Goal: Information Seeking & Learning: Learn about a topic

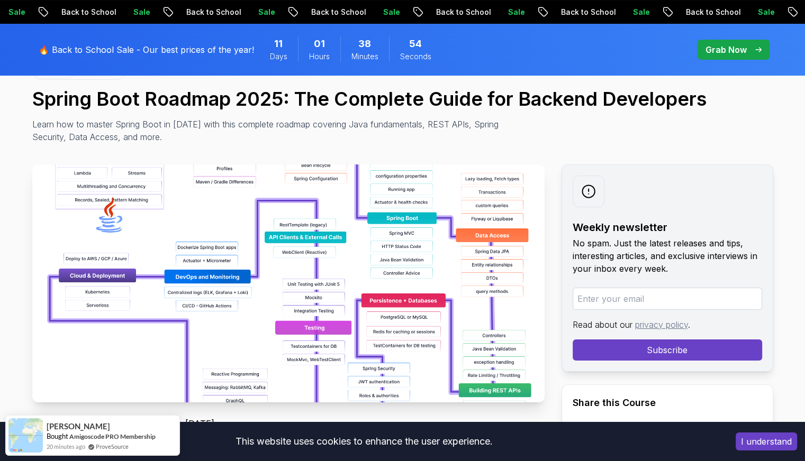
scroll to position [159, 0]
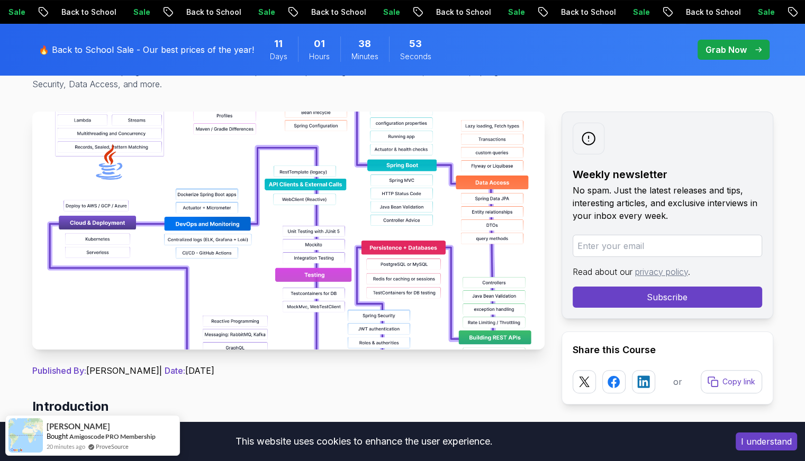
click at [392, 225] on img at bounding box center [288, 231] width 512 height 238
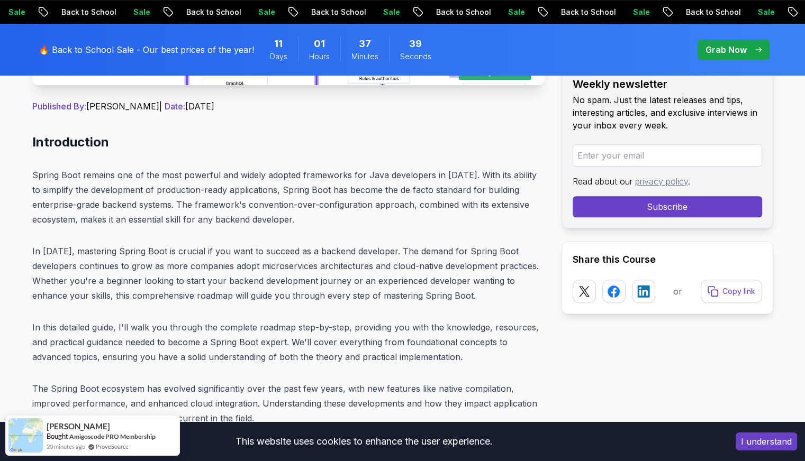
scroll to position [476, 0]
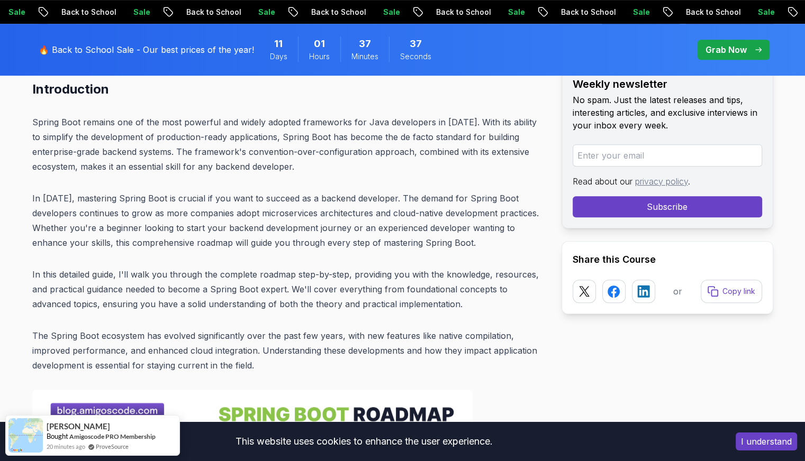
click at [781, 441] on button "I understand" at bounding box center [766, 442] width 61 height 18
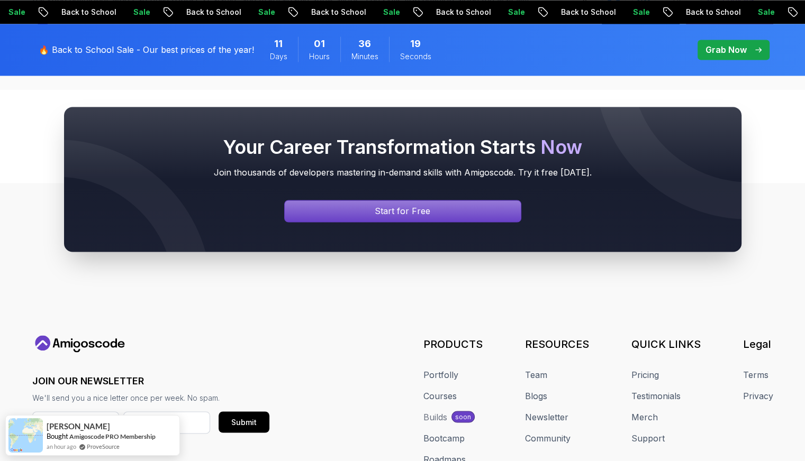
scroll to position [13819, 0]
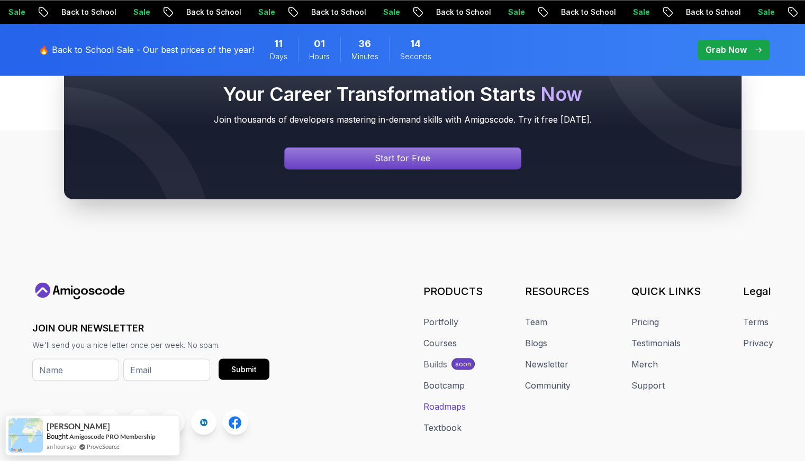
click at [453, 400] on link "Roadmaps" at bounding box center [444, 406] width 42 height 13
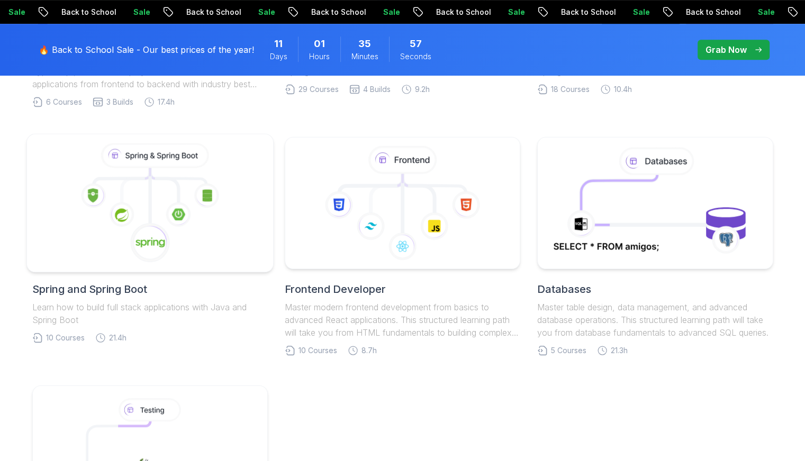
scroll to position [423, 0]
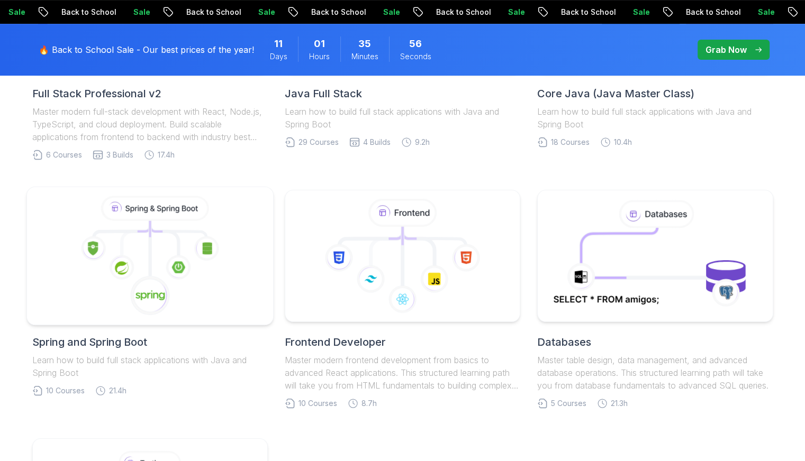
click at [167, 236] on icon at bounding box center [164, 241] width 28 height 31
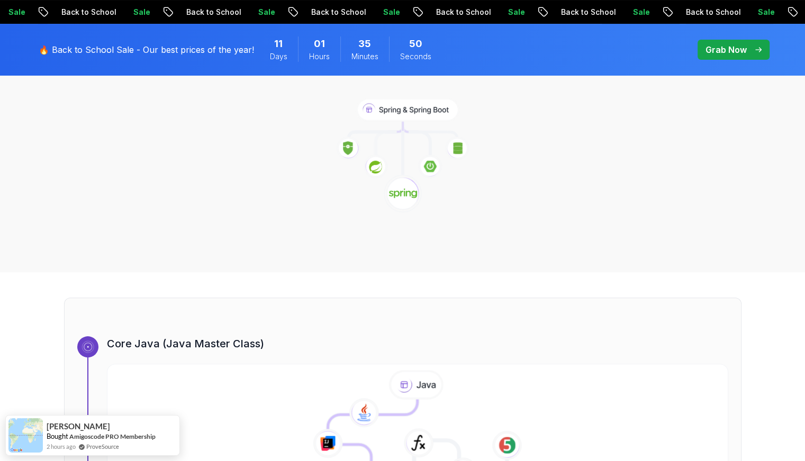
scroll to position [53, 0]
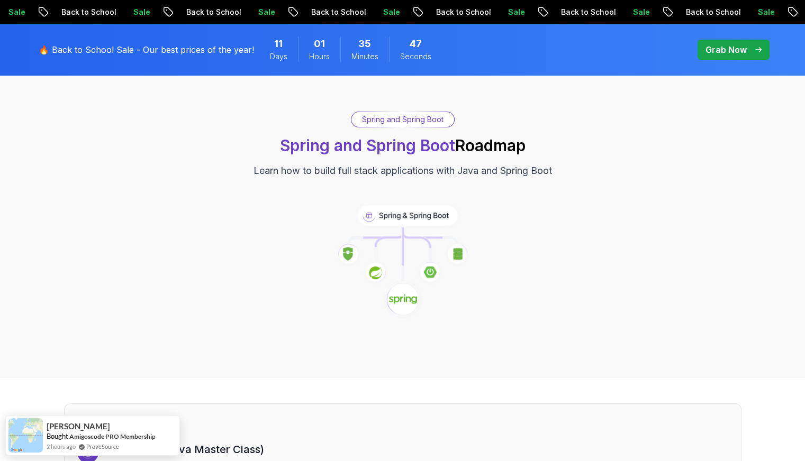
click at [403, 239] on icon at bounding box center [403, 254] width 0 height 53
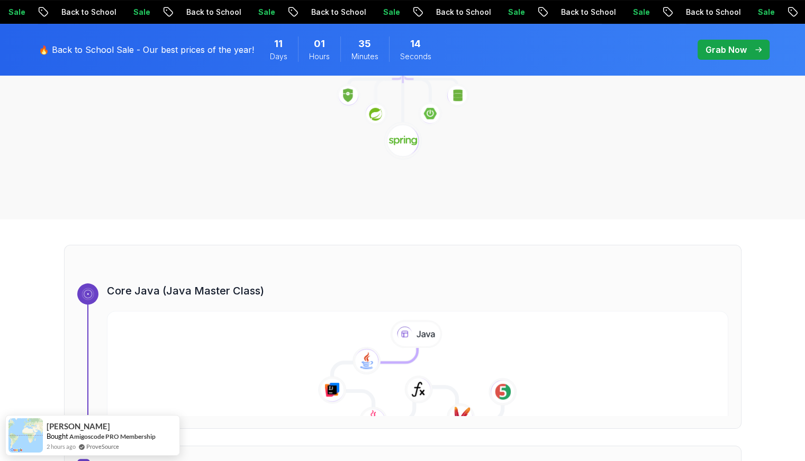
scroll to position [0, 0]
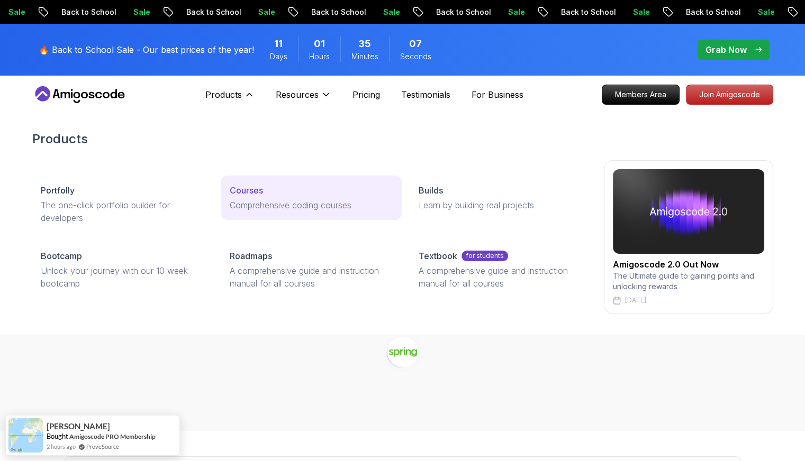
click at [248, 188] on p "Courses" at bounding box center [246, 190] width 33 height 13
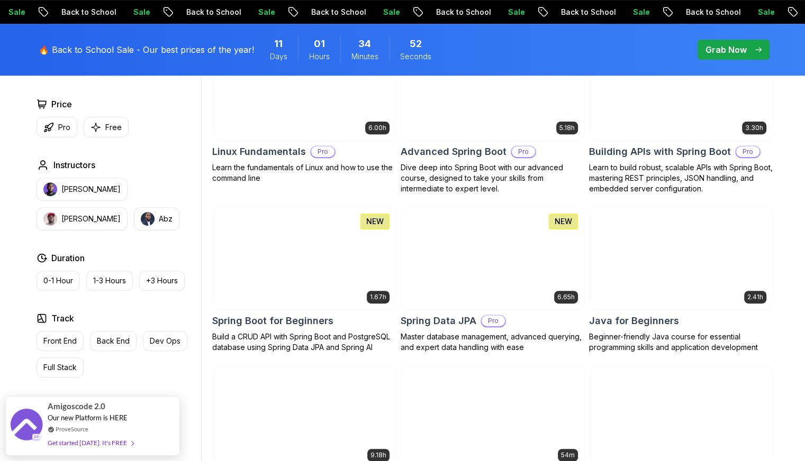
scroll to position [318, 0]
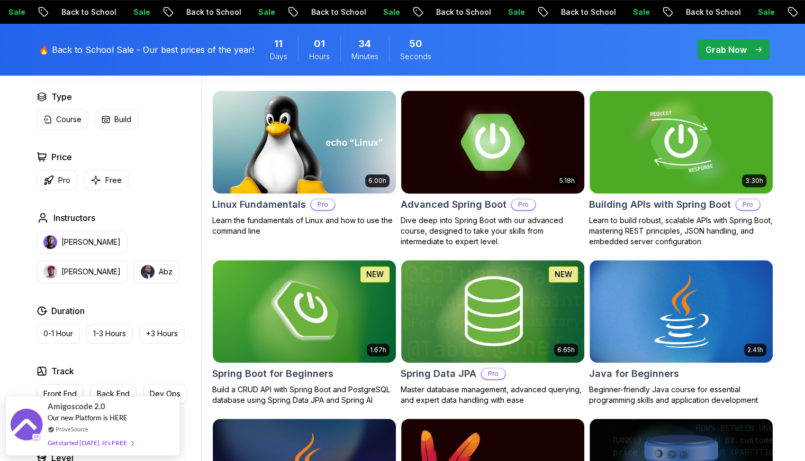
click at [523, 204] on p "Pro" at bounding box center [523, 205] width 23 height 11
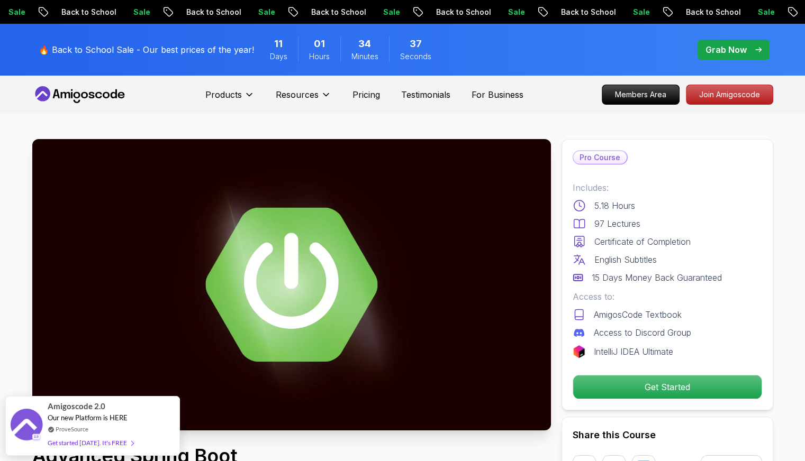
click at [602, 156] on p "Pro Course" at bounding box center [599, 157] width 53 height 13
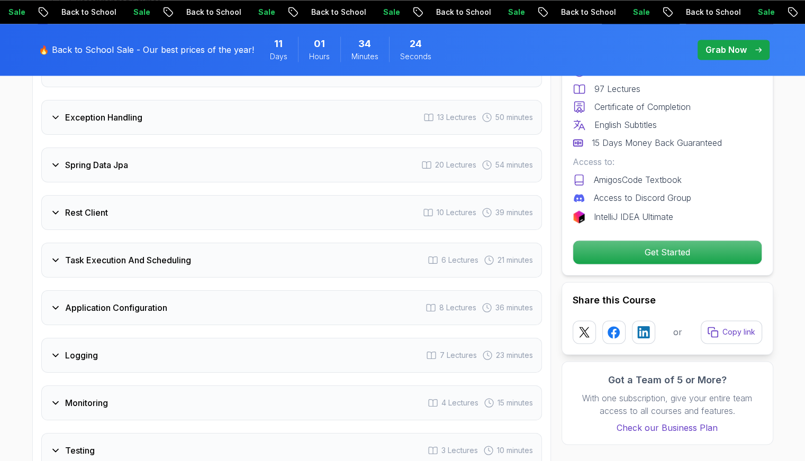
scroll to position [1588, 0]
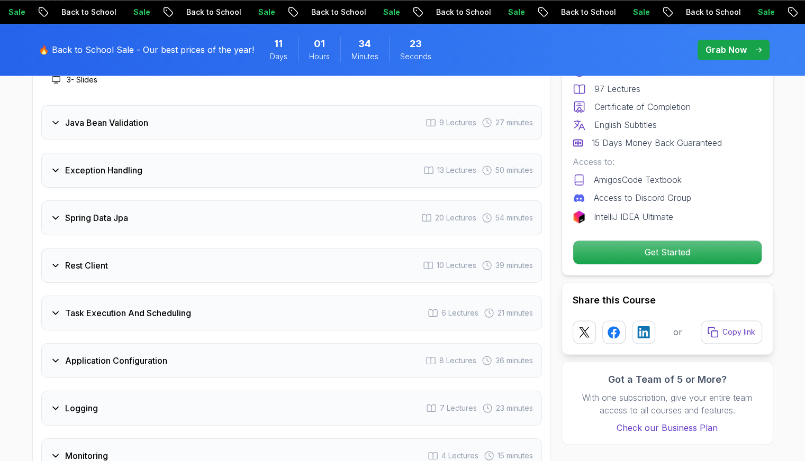
click at [197, 201] on div "Spring Data Jpa 20 Lectures 54 minutes" at bounding box center [291, 218] width 501 height 35
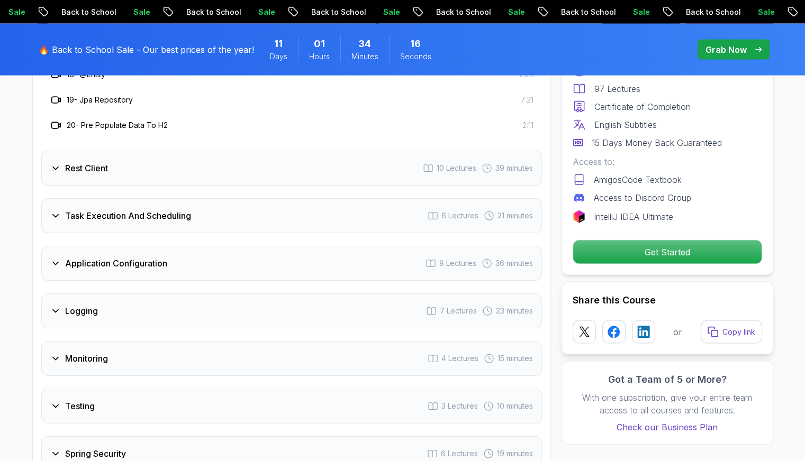
scroll to position [2170, 0]
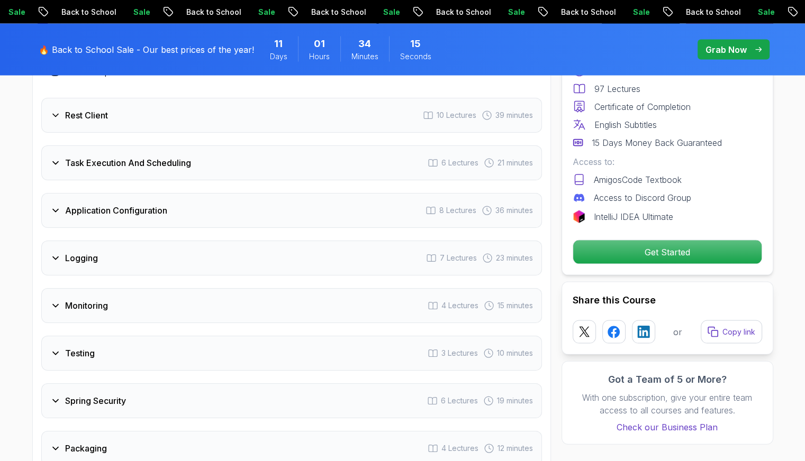
click at [168, 288] on div "Monitoring 4 Lectures 15 minutes" at bounding box center [291, 305] width 501 height 35
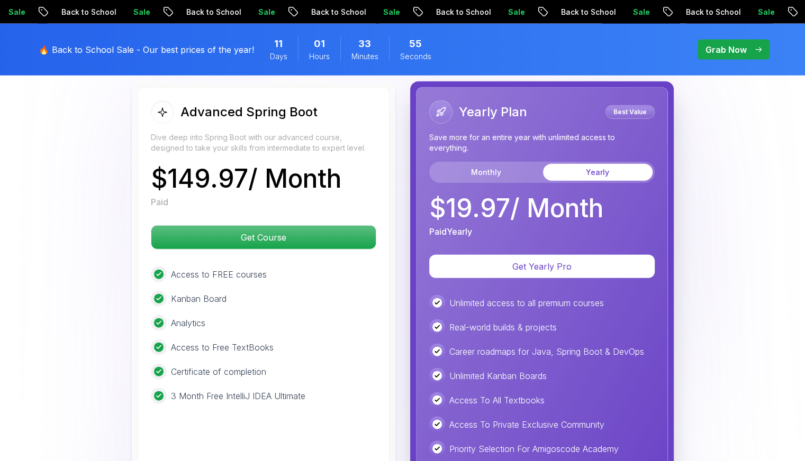
scroll to position [2381, 0]
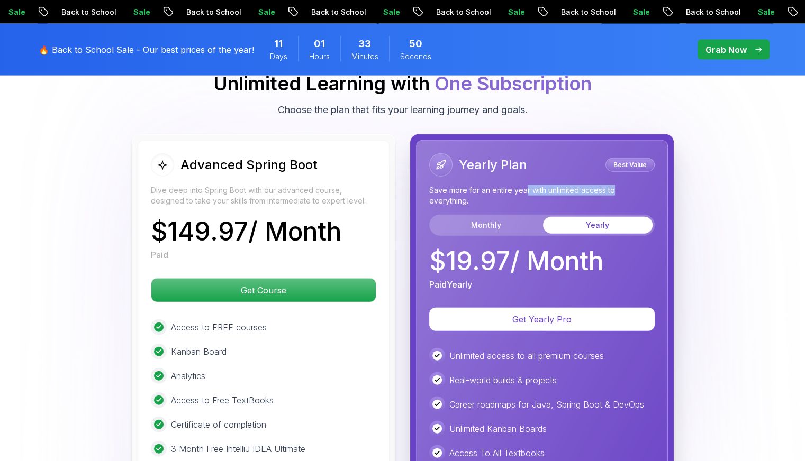
drag, startPoint x: 523, startPoint y: 161, endPoint x: 622, endPoint y: 161, distance: 99.0
click at [622, 185] on p "Save more for an entire year with unlimited access to everything." at bounding box center [541, 195] width 225 height 21
click at [714, 279] on div "Advanced Spring Boot Dive deep into Spring Boot with our advanced course, desig…" at bounding box center [402, 368] width 741 height 468
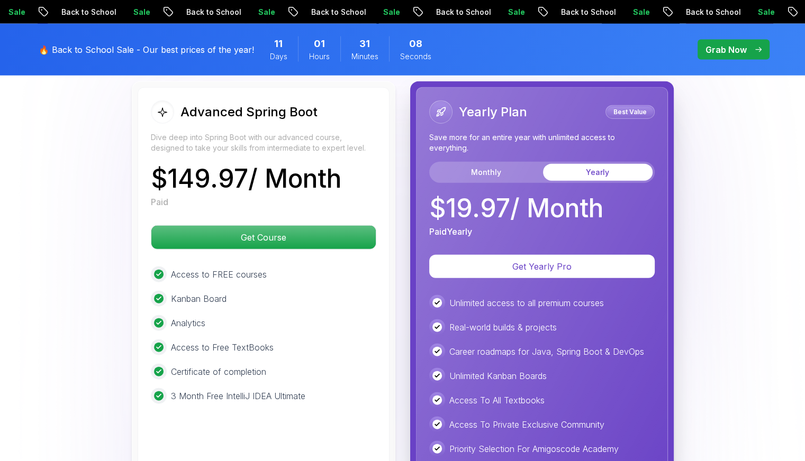
scroll to position [2487, 0]
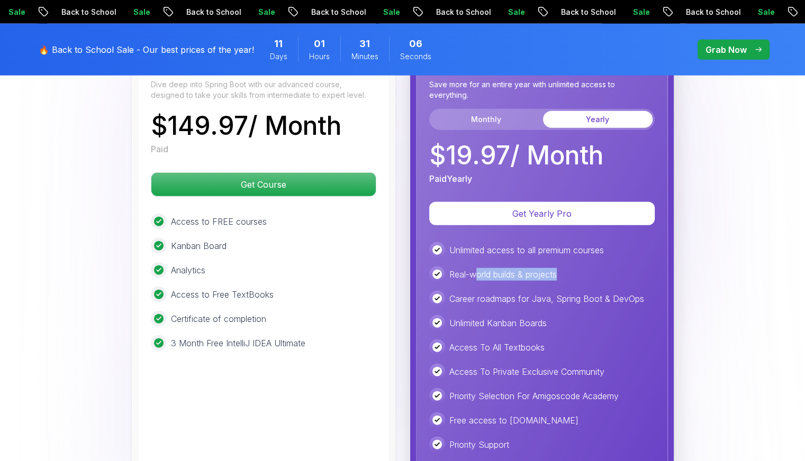
drag, startPoint x: 497, startPoint y: 243, endPoint x: 576, endPoint y: 243, distance: 78.8
click at [576, 267] on div "Real-world builds & projects" at bounding box center [541, 275] width 225 height 16
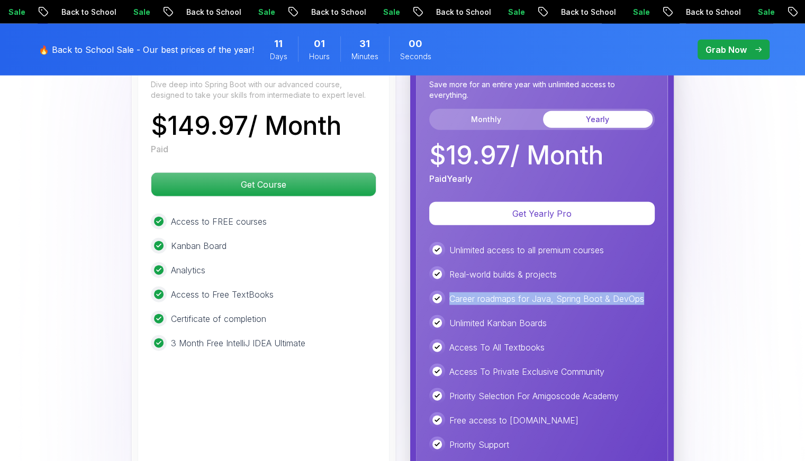
drag, startPoint x: 450, startPoint y: 269, endPoint x: 646, endPoint y: 267, distance: 195.8
click at [646, 291] on div "Career roadmaps for Java, Spring Boot & DevOps" at bounding box center [541, 299] width 225 height 16
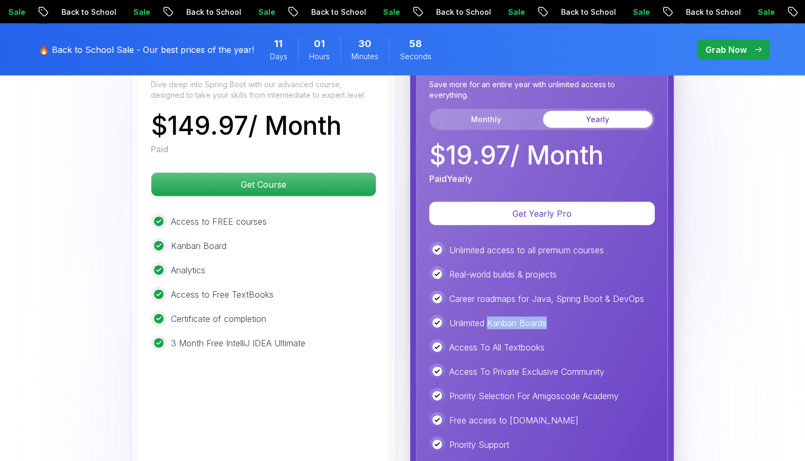
drag, startPoint x: 489, startPoint y: 289, endPoint x: 553, endPoint y: 288, distance: 64.0
click at [553, 315] on div "Unlimited Kanban Boards" at bounding box center [541, 323] width 225 height 16
drag, startPoint x: 470, startPoint y: 314, endPoint x: 552, endPoint y: 314, distance: 82.0
click at [551, 340] on div "Access To All Textbooks" at bounding box center [541, 348] width 225 height 16
drag, startPoint x: 451, startPoint y: 341, endPoint x: 615, endPoint y: 339, distance: 164.1
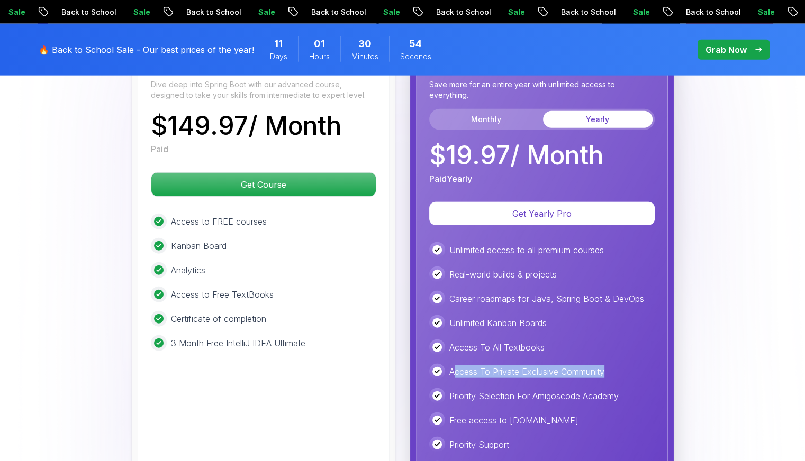
click at [615, 364] on div "Access To Private Exclusive Community" at bounding box center [541, 372] width 225 height 16
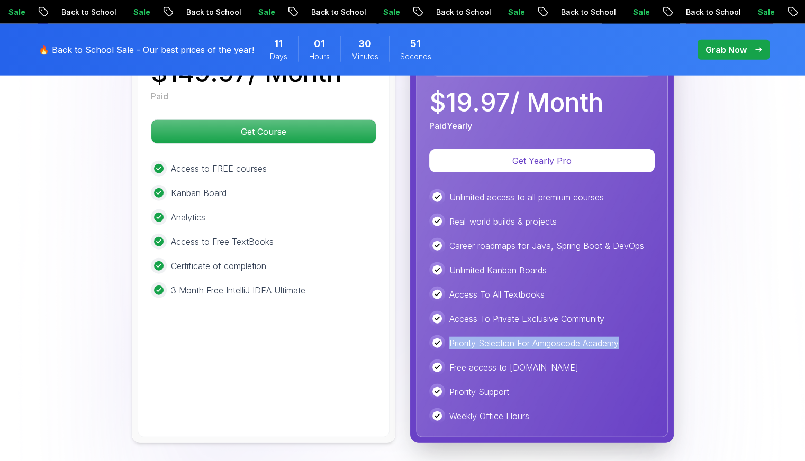
drag, startPoint x: 447, startPoint y: 312, endPoint x: 642, endPoint y: 313, distance: 195.8
click at [642, 336] on div "Priority Selection For Amigoscode Academy" at bounding box center [541, 344] width 225 height 16
drag, startPoint x: 450, startPoint y: 340, endPoint x: 575, endPoint y: 339, distance: 124.9
click at [570, 360] on div "Free access to [DOMAIN_NAME]" at bounding box center [541, 368] width 225 height 16
click at [546, 361] on p "Free access to [DOMAIN_NAME]" at bounding box center [513, 367] width 129 height 13
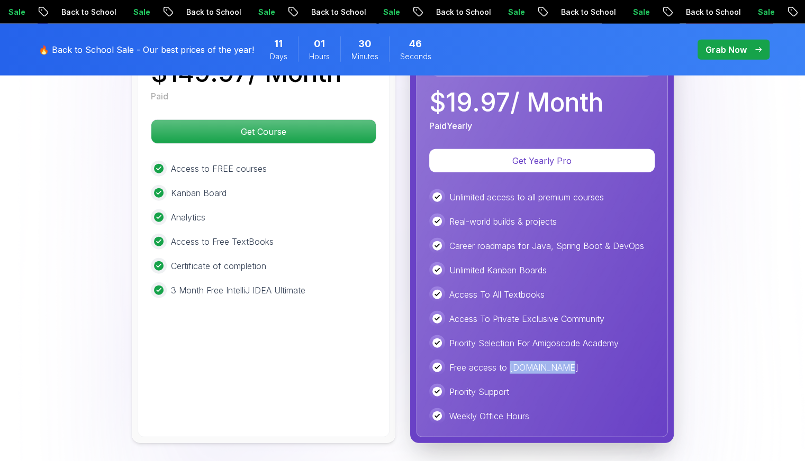
drag, startPoint x: 550, startPoint y: 337, endPoint x: 508, endPoint y: 340, distance: 42.5
click at [508, 360] on div "Free access to [DOMAIN_NAME]" at bounding box center [541, 368] width 225 height 16
click at [586, 384] on div "Priority Support" at bounding box center [541, 392] width 225 height 16
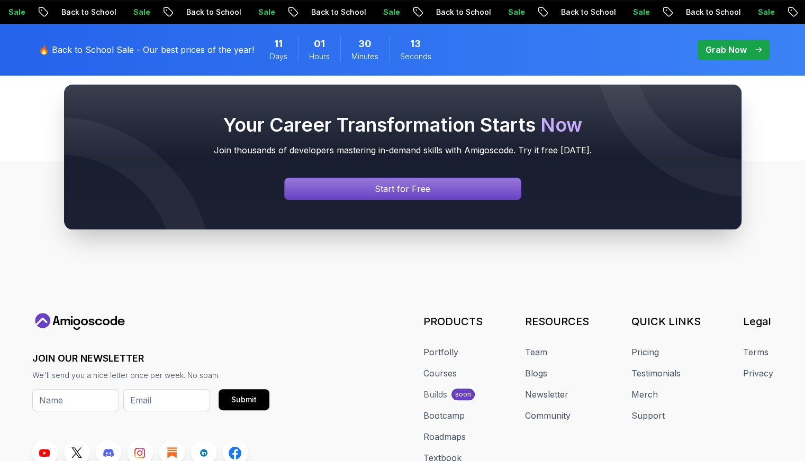
scroll to position [4375, 0]
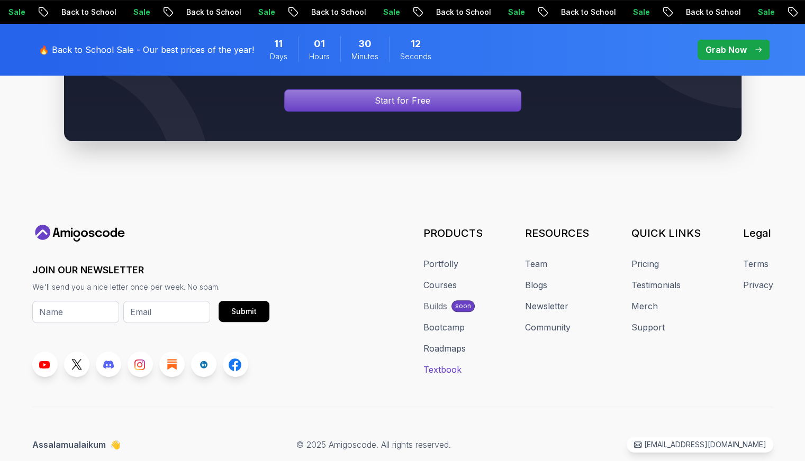
click at [445, 364] on link "Textbook" at bounding box center [442, 370] width 38 height 13
